Goal: Ask a question: Seek information or help from site administrators or community

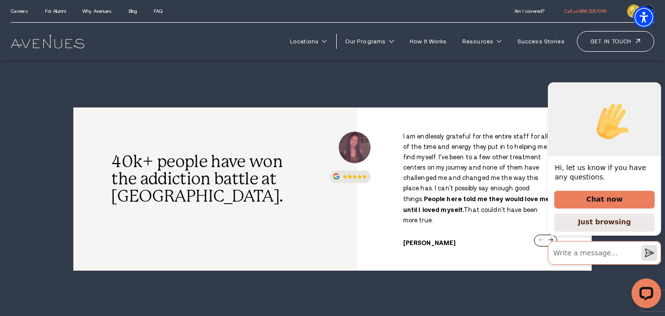
click at [564, 254] on input "Write a message…" at bounding box center [604, 253] width 113 height 24
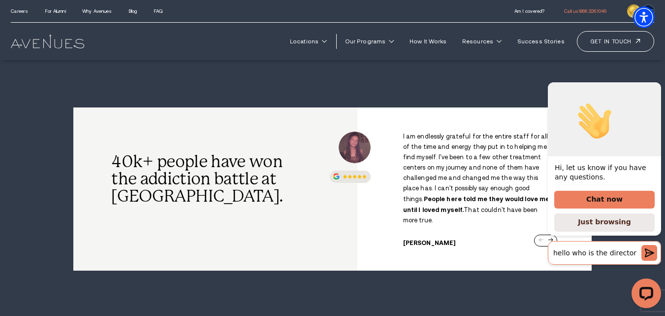
type input "hello who is the director"
click at [649, 250] on icon "Send a message" at bounding box center [649, 253] width 9 height 9
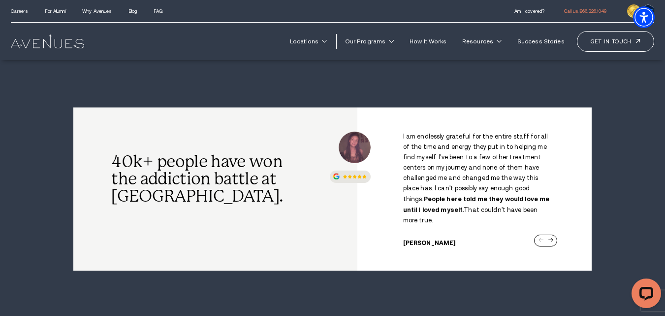
click at [552, 233] on div "I am endlessly grateful for the entire staff for all of the time and energy the…" at bounding box center [475, 188] width 158 height 115
drag, startPoint x: 661, startPoint y: 72, endPoint x: 656, endPoint y: 78, distance: 7.7
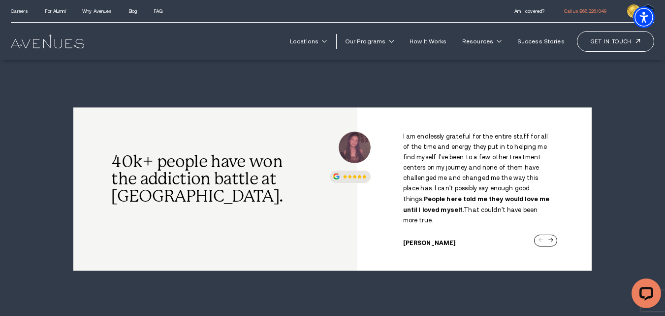
click at [659, 165] on section "40k+ people have won the addiction battle at [GEOGRAPHIC_DATA]. I am endlessly …" at bounding box center [332, 188] width 665 height 163
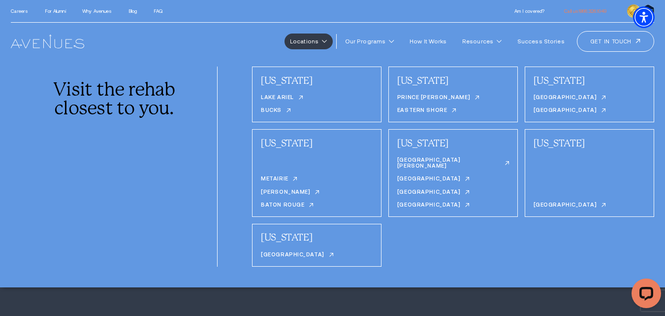
click at [327, 41] on icon at bounding box center [324, 41] width 5 height 3
